Goal: Download file/media: Download file/media

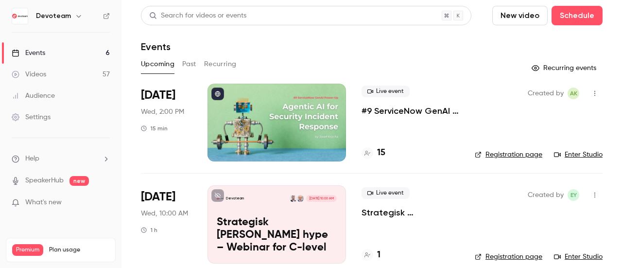
click at [184, 63] on button "Past" at bounding box center [189, 64] width 14 height 16
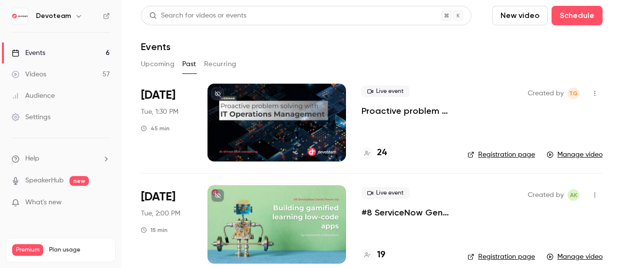
click at [253, 120] on div at bounding box center [276, 123] width 138 height 78
click at [587, 98] on button "button" at bounding box center [595, 93] width 16 height 16
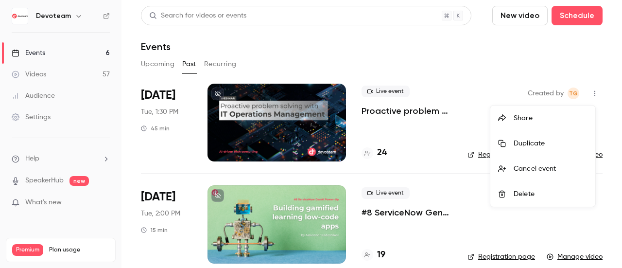
click at [468, 63] on div at bounding box center [311, 134] width 622 height 268
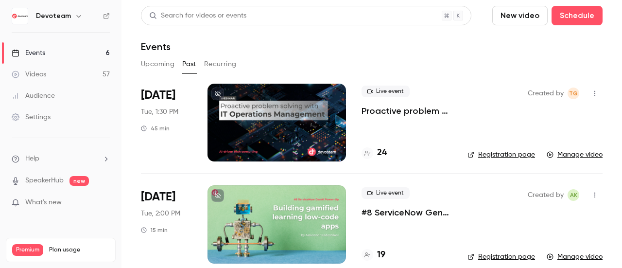
click at [319, 114] on div at bounding box center [276, 123] width 138 height 78
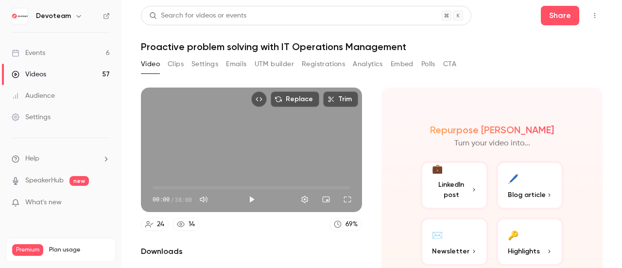
scroll to position [88, 0]
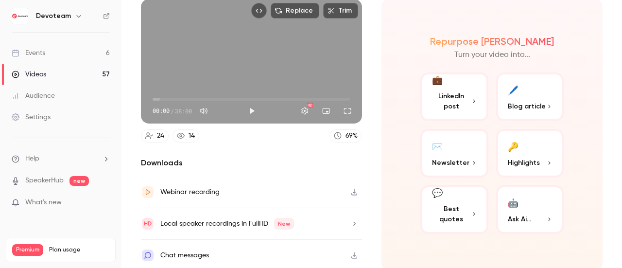
click at [528, 154] on button "🔑 Highlights" at bounding box center [530, 153] width 68 height 49
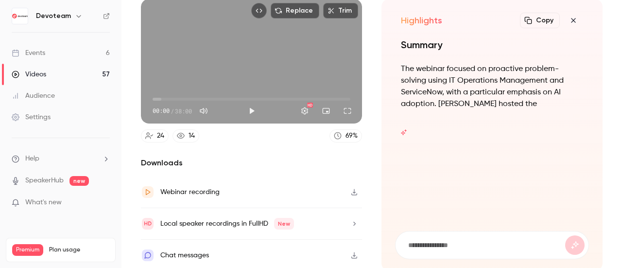
click at [568, 19] on icon "button" at bounding box center [573, 21] width 12 height 8
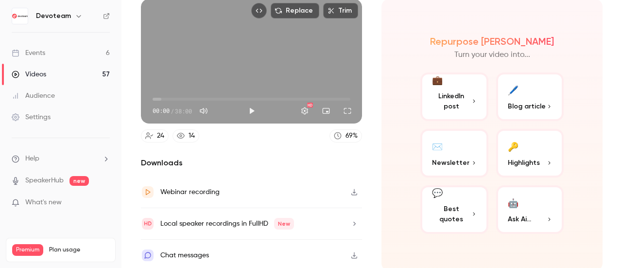
click at [155, 132] on link "24" at bounding box center [155, 135] width 28 height 13
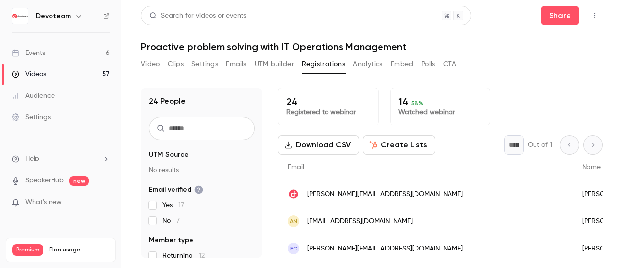
click at [331, 145] on button "Download CSV" at bounding box center [318, 144] width 81 height 19
click at [329, 150] on button "Download CSV" at bounding box center [318, 144] width 81 height 19
click at [60, 53] on link "Events 6" at bounding box center [60, 52] width 121 height 21
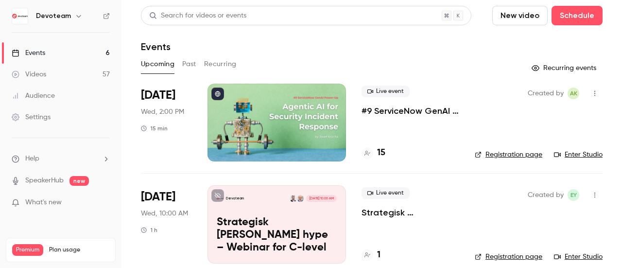
click at [192, 58] on button "Past" at bounding box center [189, 64] width 14 height 16
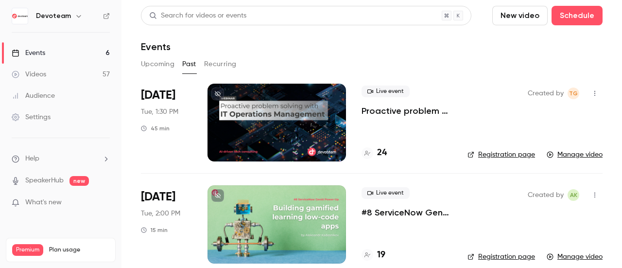
click at [591, 94] on icon "button" at bounding box center [595, 93] width 8 height 7
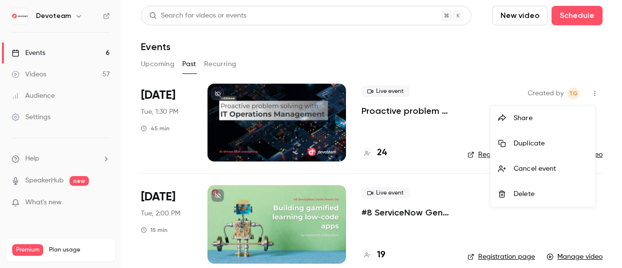
click at [442, 48] on div at bounding box center [311, 134] width 622 height 268
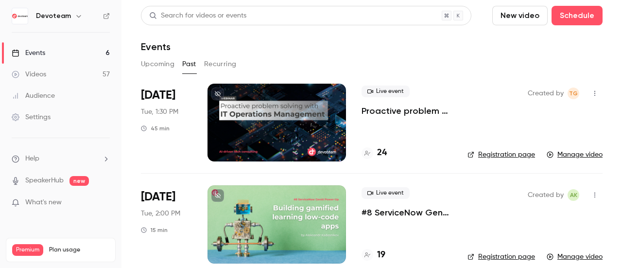
click at [247, 104] on div at bounding box center [276, 123] width 138 height 78
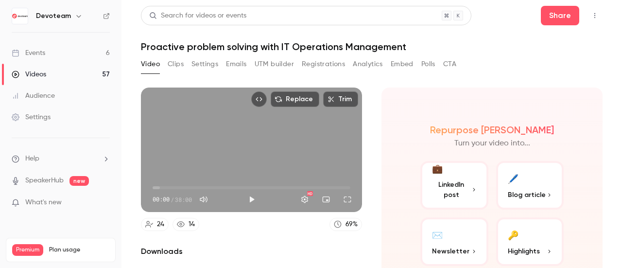
click at [365, 66] on button "Analytics" at bounding box center [368, 64] width 30 height 16
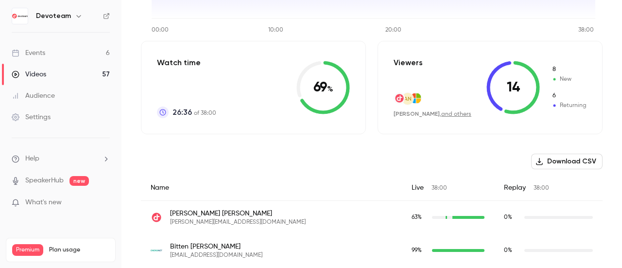
scroll to position [201, 0]
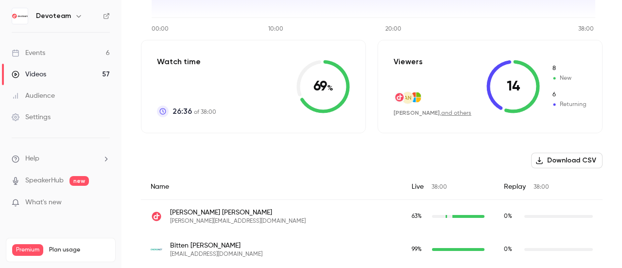
click at [560, 165] on button "Download CSV" at bounding box center [566, 161] width 71 height 16
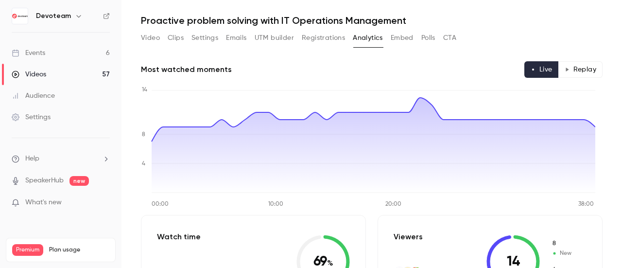
scroll to position [0, 0]
